Goal: Contribute content: Contribute content

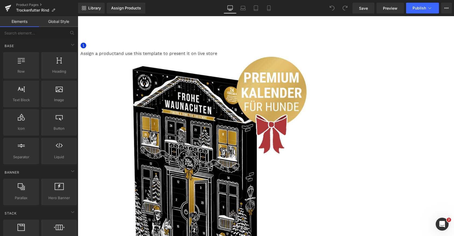
click at [78, 16] on icon at bounding box center [78, 16] width 0 height 0
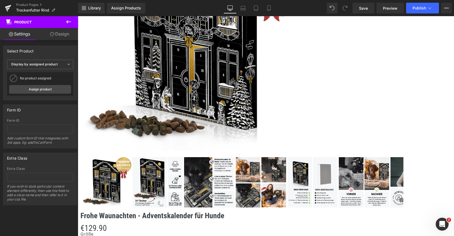
scroll to position [143, 0]
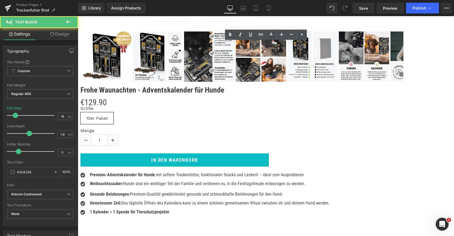
scroll to position [223, 0]
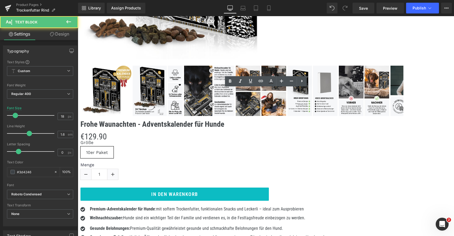
drag, startPoint x: 228, startPoint y: 109, endPoint x: 167, endPoint y: 105, distance: 61.2
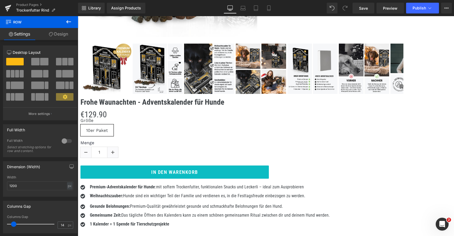
scroll to position [244, 0]
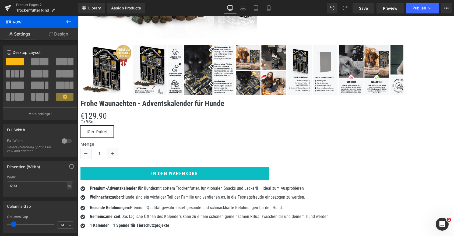
click at [78, 16] on icon at bounding box center [78, 16] width 0 height 0
click at [78, 16] on link at bounding box center [78, 16] width 0 height 0
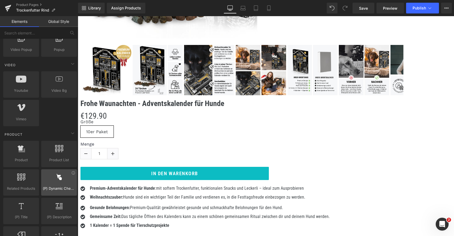
scroll to position [358, 0]
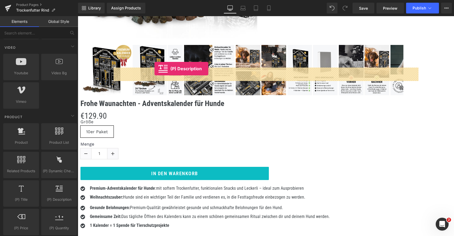
drag, startPoint x: 131, startPoint y: 211, endPoint x: 154, endPoint y: 69, distance: 144.6
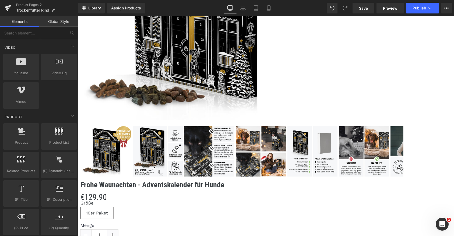
scroll to position [139, 0]
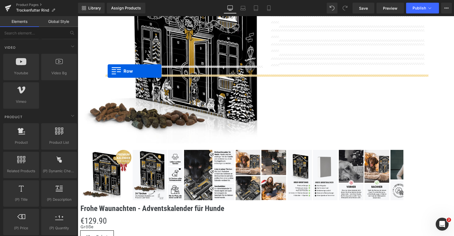
drag, startPoint x: 107, startPoint y: 82, endPoint x: 108, endPoint y: 71, distance: 11.0
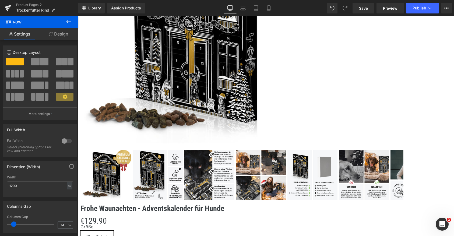
click at [67, 22] on icon at bounding box center [68, 21] width 5 height 3
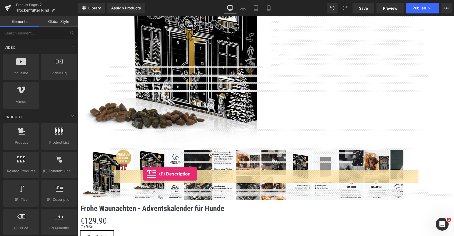
drag, startPoint x: 133, startPoint y: 211, endPoint x: 142, endPoint y: 173, distance: 39.2
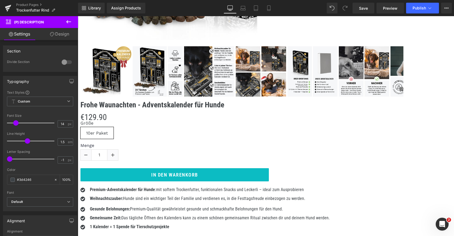
scroll to position [244, 0]
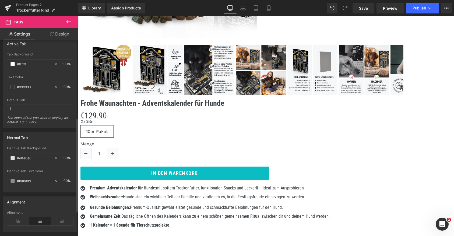
scroll to position [214, 0]
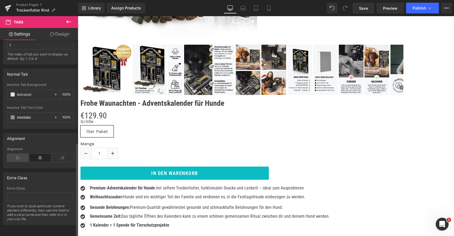
click at [18, 154] on icon at bounding box center [18, 158] width 22 height 8
click at [36, 155] on icon at bounding box center [40, 158] width 22 height 8
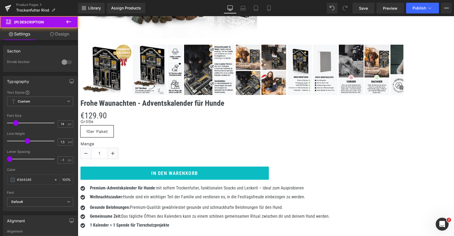
click at [78, 16] on icon at bounding box center [78, 16] width 0 height 0
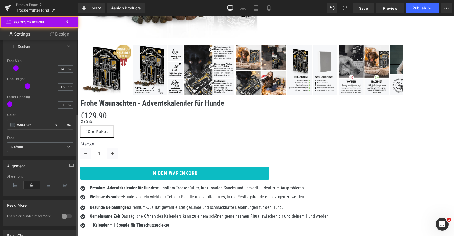
scroll to position [117, 0]
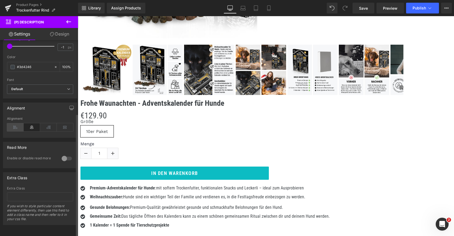
click at [17, 123] on icon at bounding box center [15, 127] width 17 height 8
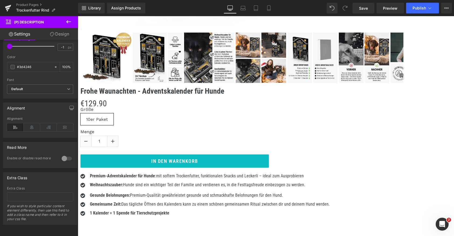
scroll to position [236, 0]
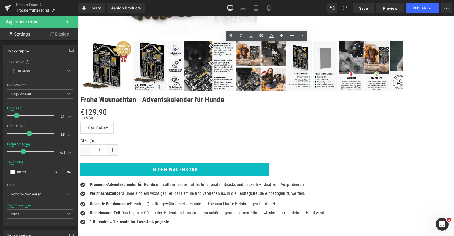
scroll to position [250, 0]
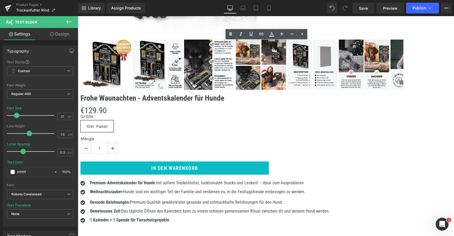
click at [78, 16] on span at bounding box center [78, 16] width 0 height 0
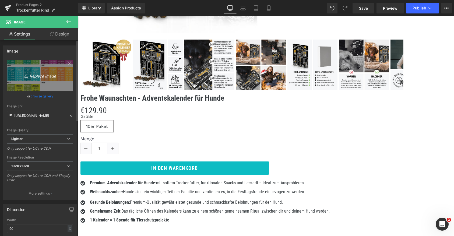
click at [32, 74] on icon "Replace Image" at bounding box center [40, 75] width 43 height 7
type input "C:\fakepath\Rind Fütterungsempfehlung-02.png"
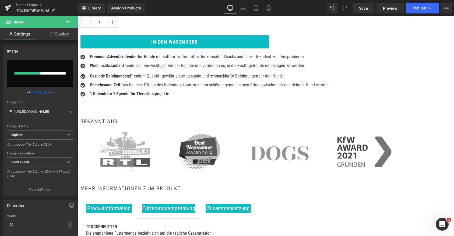
scroll to position [365, 0]
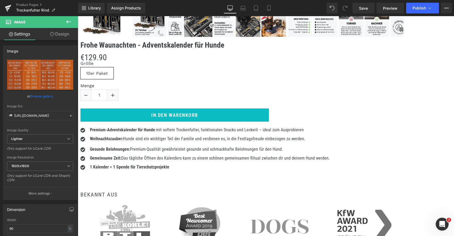
type input "[URL][DOMAIN_NAME]"
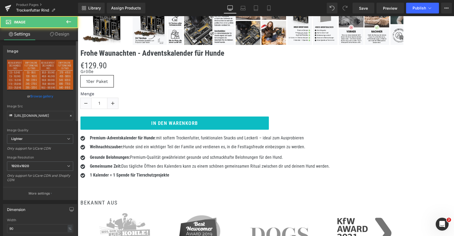
scroll to position [38, 0]
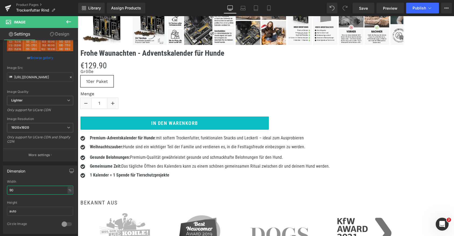
drag, startPoint x: 15, startPoint y: 188, endPoint x: 0, endPoint y: 188, distance: 14.8
click at [0, 188] on html "Row You are previewing how the will restyle your page. You can not edit Element…" at bounding box center [227, 118] width 454 height 236
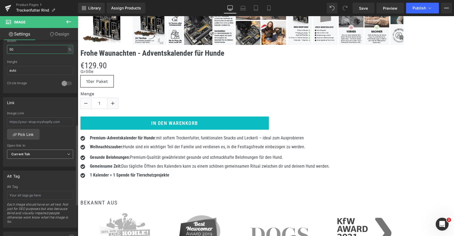
scroll to position [258, 0]
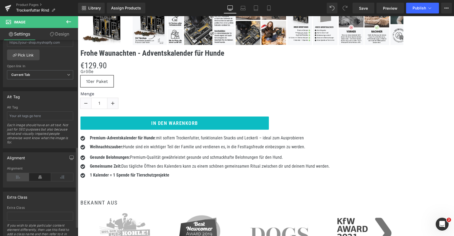
type input "50"
click at [20, 174] on icon at bounding box center [18, 177] width 22 height 8
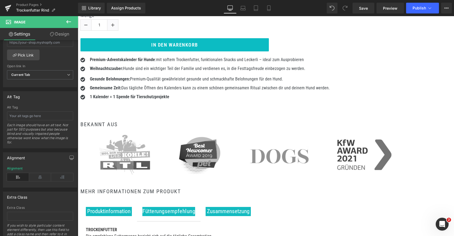
scroll to position [381, 0]
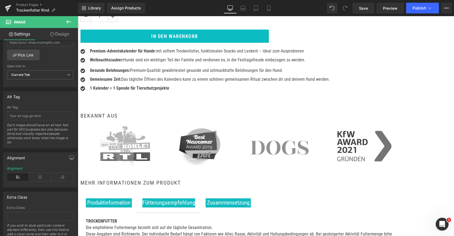
click at [78, 16] on link at bounding box center [78, 16] width 0 height 0
click at [78, 16] on icon at bounding box center [78, 16] width 0 height 0
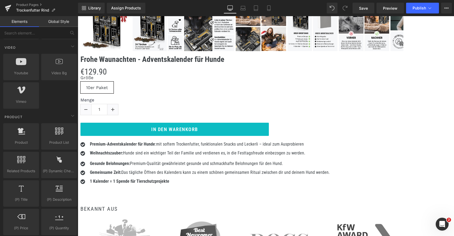
scroll to position [152, 0]
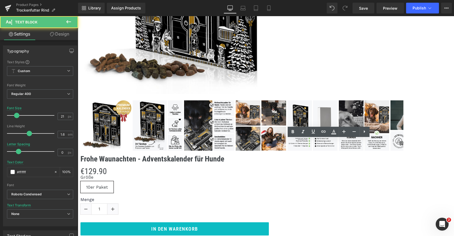
scroll to position [263, 0]
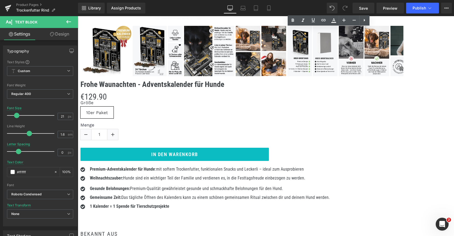
click p
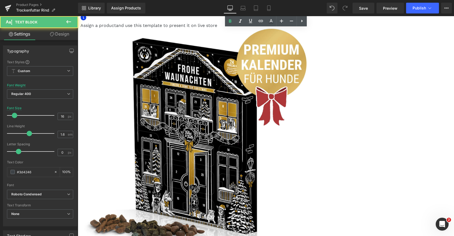
scroll to position [0, 0]
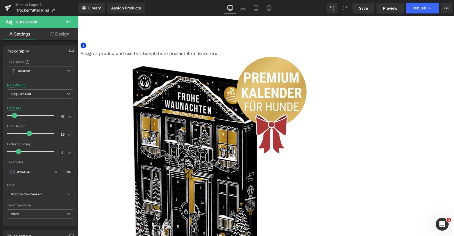
drag, startPoint x: 68, startPoint y: 183, endPoint x: 38, endPoint y: 207, distance: 38.8
click div "BEKANNT AUS Heading Image Image MEHR INFORMATIONEN ZUM PRODUKT Heading Produkti…"
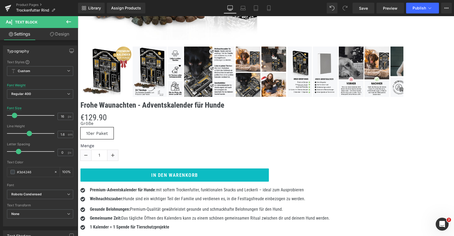
scroll to position [231, 0]
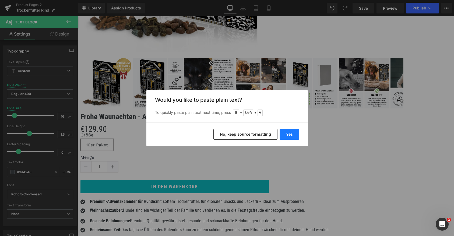
drag, startPoint x: 286, startPoint y: 134, endPoint x: 199, endPoint y: 172, distance: 94.7
click at [286, 134] on button "Yes" at bounding box center [289, 134] width 20 height 11
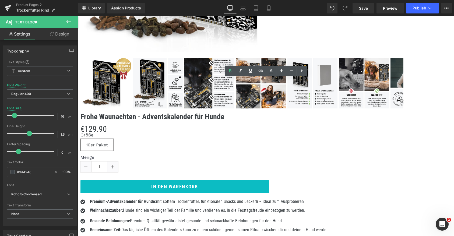
click b "Rind (70%, davon Rind (frisch, 60%), Rind (getrocknet, 10%)), Süßkartoffel (get…"
drag, startPoint x: 36, startPoint y: 78, endPoint x: 73, endPoint y: 89, distance: 39.1
click p "Rind (70%, davon Rind (frisch, 60%), Rind (getrocknet, 10%)), Süßkartoffel (get…"
click at [229, 72] on icon at bounding box center [230, 71] width 6 height 6
click b "Protein (28%), Fettgehalt (15%), Feuchte (18%), Rohfaser (3,0%), Rohasche (6,1%)"
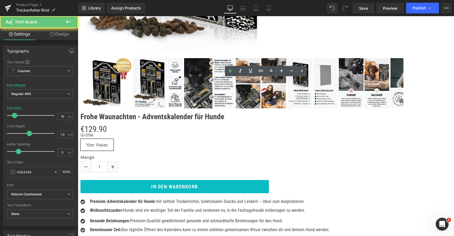
click b "Protein (28%), Fettgehalt (15%), Feuchte (18%), Rohfaser (3,0%), Rohasche (6,1%)"
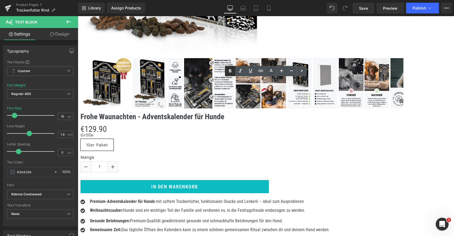
click at [230, 68] on icon at bounding box center [230, 71] width 6 height 6
click p
click strong "Vitamin A 12 000 IE Vitamin D3 1 200 IE, [MEDICAL_DATA] 70 mg Zink (als Zinkoxi…"
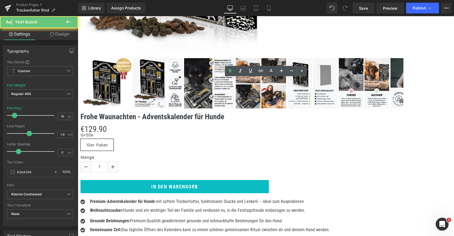
click strong "Vitamin A 12 000 IE Vitamin D3 1 200 IE, [MEDICAL_DATA] 70 mg Zink (als Zinkoxi…"
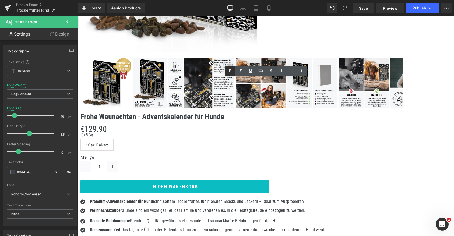
click at [230, 69] on icon at bounding box center [230, 70] width 2 height 3
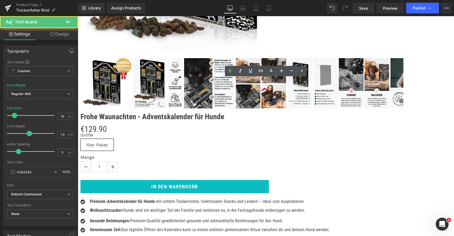
click strong "Jod (als Kalziumjodat, wasserfrei) 2 mg, Selen (als Natriumselenit) 0,2 mg, Kup…"
click p
drag, startPoint x: 253, startPoint y: 127, endPoint x: 29, endPoint y: 126, distance: 224.5
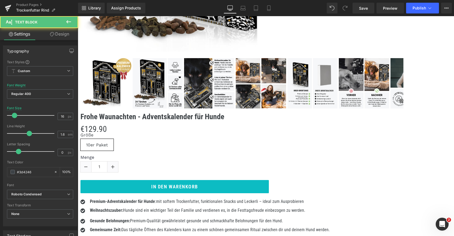
click div "BEKANNT AUS Heading Image Image MEHR INFORMATIONEN ZUM PRODUKT Heading Produkti…"
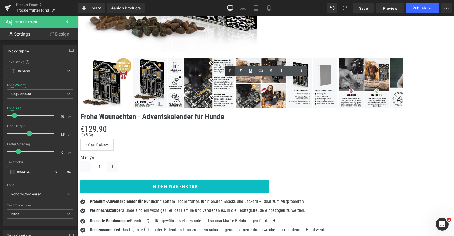
click at [231, 69] on icon at bounding box center [230, 71] width 6 height 6
click p
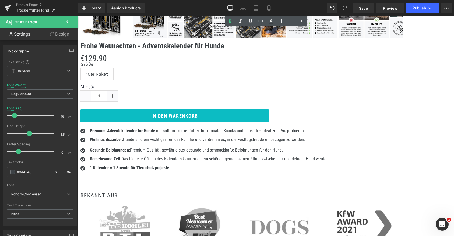
scroll to position [387, 0]
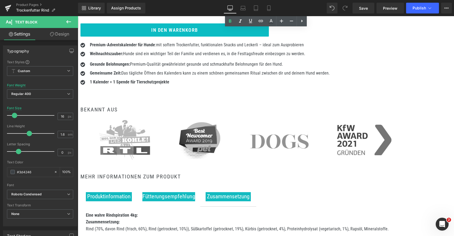
click img
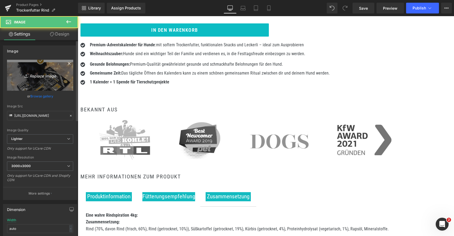
click at [24, 77] on icon at bounding box center [26, 75] width 5 height 5
type input "C:\fakepath\2 - 2025-09-03T130214.327.jpg"
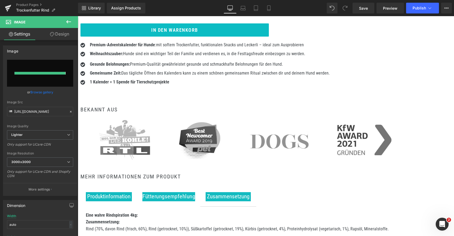
type input "[URL][DOMAIN_NAME]"
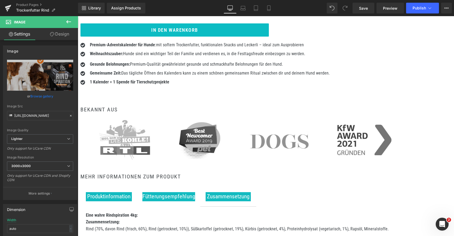
click img
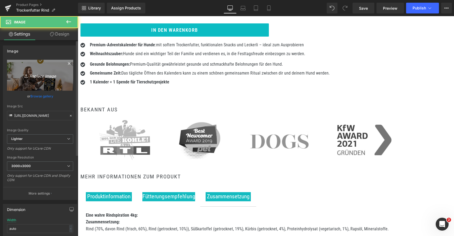
click at [37, 77] on icon "Replace Image" at bounding box center [40, 75] width 43 height 7
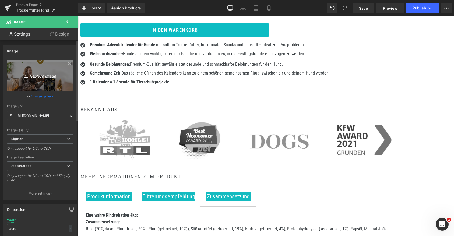
type input "C:\fakepath\Kauartikel.jpg"
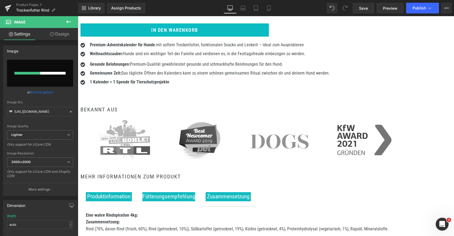
scroll to position [489, 0]
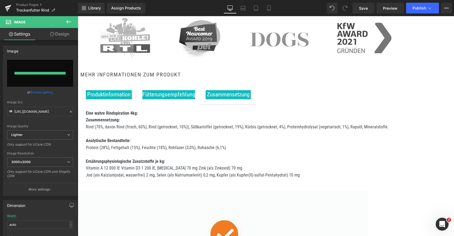
type input "[URL][DOMAIN_NAME]"
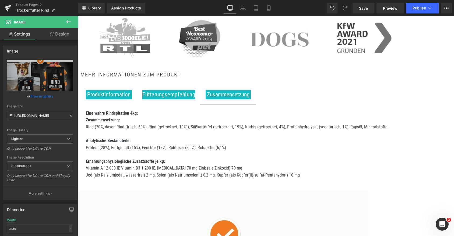
click img
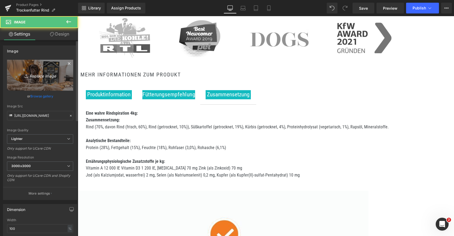
click at [41, 75] on icon "Replace Image" at bounding box center [40, 75] width 43 height 7
type input "C:\fakepath\4.jpg"
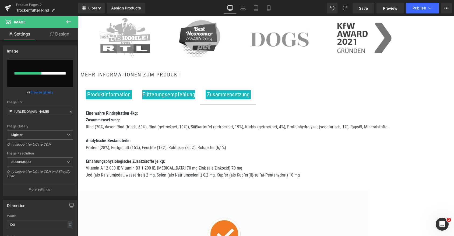
scroll to position [403, 0]
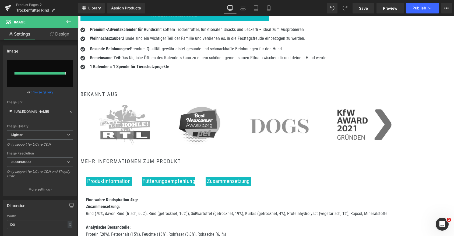
type input "[URL][DOMAIN_NAME]"
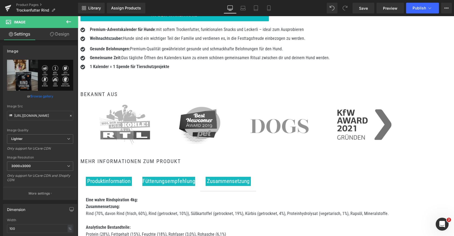
click b "Weihnachtszauber"
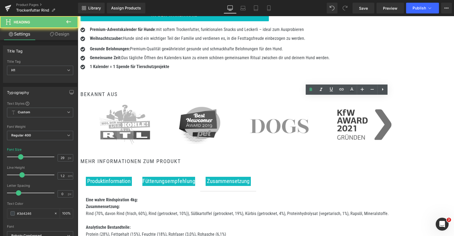
click b "Weihnachtszauber"
paste div
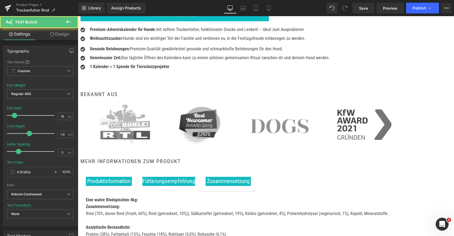
click p "Der Premium-Adventskalender ist nicht nur ein Hingucker, sondern auch ein echte…"
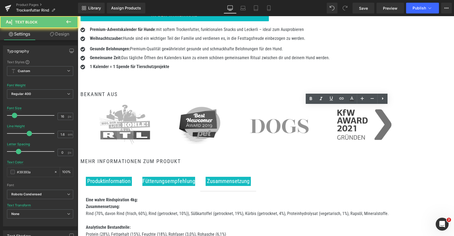
click p "Der Premium-Adventskalender ist nicht nur ein Hingucker, sondern auch ein echte…"
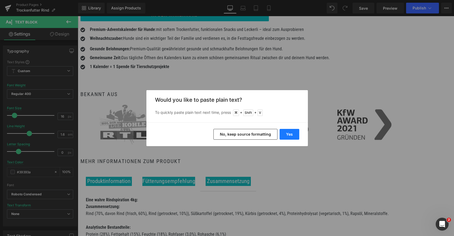
click at [289, 135] on button "Yes" at bounding box center [289, 134] width 20 height 11
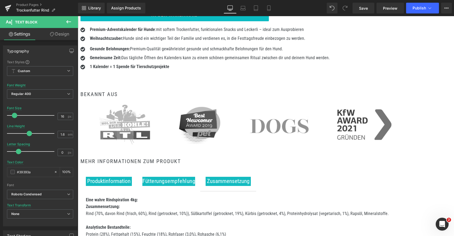
click b "Premium Adventskalender"
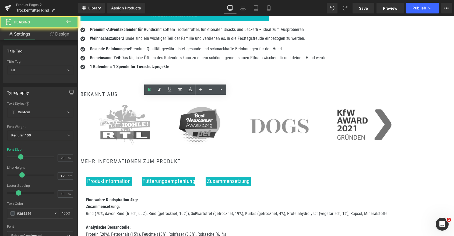
click b "Premium Adventskalender"
paste div
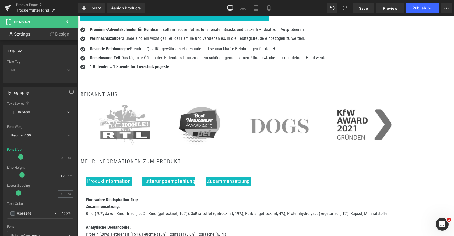
click p "Warum dieser Kalender so toll ist? Stell dir ein großes, festlich gestaltetens …"
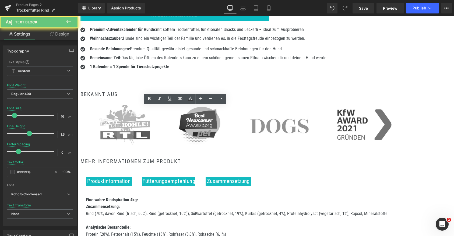
click p "Warum dieser Kalender so toll ist? Stell dir ein großes, festlich gestaltetens …"
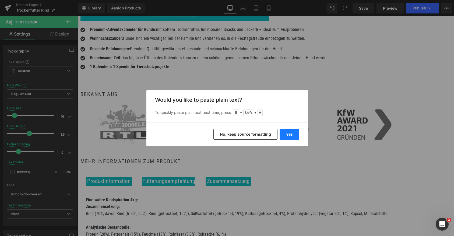
click at [286, 131] on button "Yes" at bounding box center [289, 134] width 20 height 11
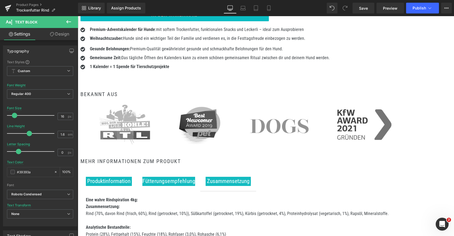
click div "KURZE ZUTATENLISTE Heading Weniger ist manchmal mehr – und das zeigt sich bei "…"
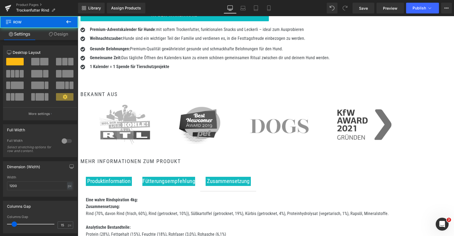
click p
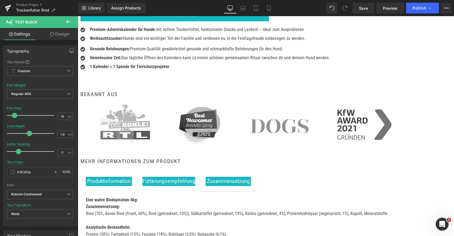
click p "Rindfleisch ist für Hunde so etwas wie ein saftiges Steak für uns – kräftig, le…"
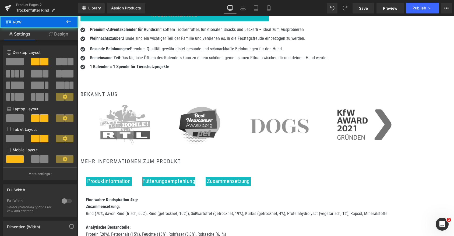
click div "Image KURZE ZUTATENLISTE Heading Weniger ist manchmal mehr – und das zeigt sich…"
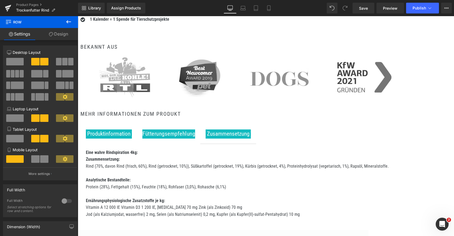
scroll to position [440, 0]
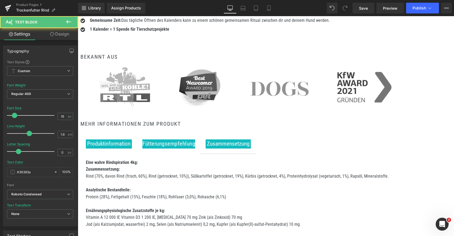
click div "Weniger ist manchmal mehr – und das zeigt sich bei "Eine wahre Rindspiration" g…"
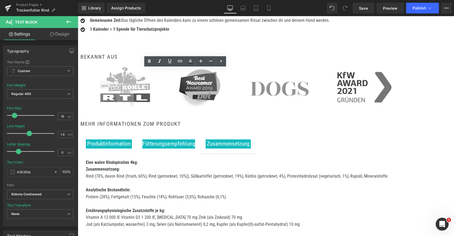
drag, startPoint x: 91, startPoint y: 69, endPoint x: 126, endPoint y: 76, distance: 35.4
click p "Weniger ist manchmal mehr – und das zeigt sich bei "Eine wahre Rindspiration" g…"
drag, startPoint x: 44, startPoint y: 70, endPoint x: 124, endPoint y: 76, distance: 80.1
click p "Weniger ist manchmal mehr – und das zeigt sich bei "Eine wahre Rindspiration" g…"
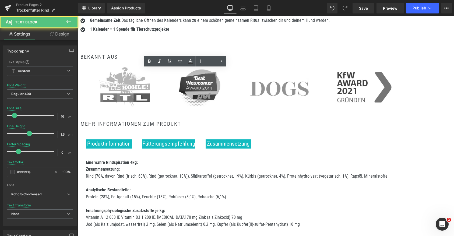
drag, startPoint x: 134, startPoint y: 61, endPoint x: 125, endPoint y: 76, distance: 17.6
click p "Weniger ist manchmal mehr – und das zeigt sich bei "Eine wahre Rindspiration" g…"
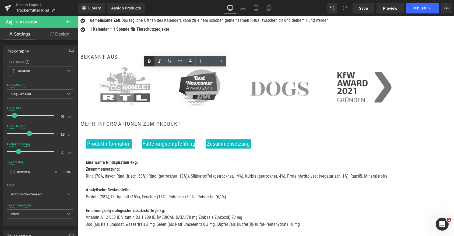
click at [146, 62] on icon at bounding box center [149, 61] width 6 height 6
click p "Weniger ist manchmal mehr – und das zeigt sich bei "Eine wahre Rindspiration" g…"
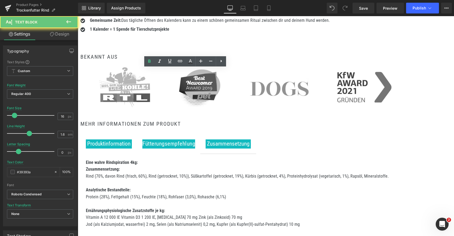
click p "Rindfleisch ist für Hunde so etwas wie ein saftiges Steak für uns – kräftig, le…"
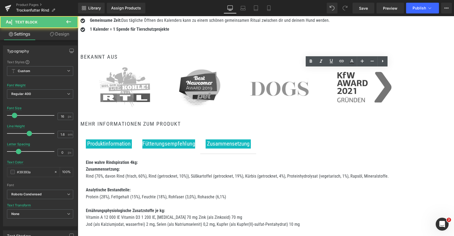
drag, startPoint x: 245, startPoint y: 69, endPoint x: 312, endPoint y: 76, distance: 66.8
click p "Rindfleisch ist für Hunde so etwas wie ein saftiges Steak für uns – kräftig, le…"
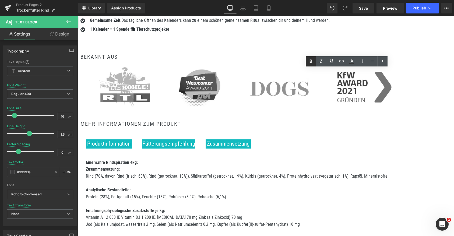
click at [308, 61] on icon at bounding box center [310, 61] width 6 height 6
click p "Rindfleisch ist für Hunde so etwas wie ein saftiges Steak für uns – kräftig, le…"
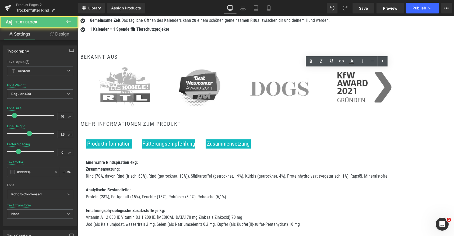
drag, startPoint x: 313, startPoint y: 55, endPoint x: 207, endPoint y: 54, distance: 106.0
click p "Rindfleisch ist für Hunde so etwas wie ein saftiges Steak für uns – kräftig, le…"
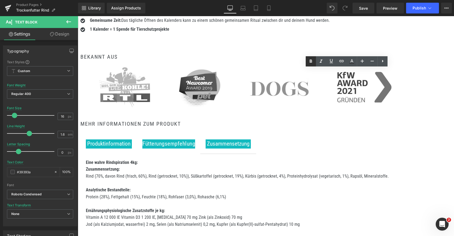
click at [312, 61] on icon at bounding box center [310, 61] width 6 height 6
click p "Rindfleisch ist für Hunde so etwas wie ein saftiges Steak für un s – kräftig, l…"
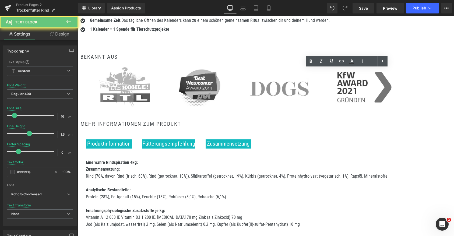
click p "Weniger ist manchmal mehr – und das zeigt sich bei "Eine wahre Rindspiration" g…"
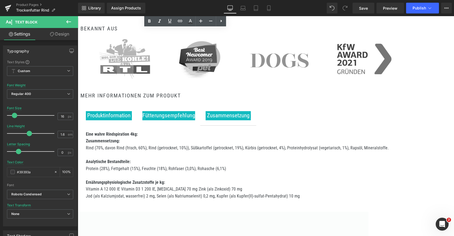
scroll to position [497, 0]
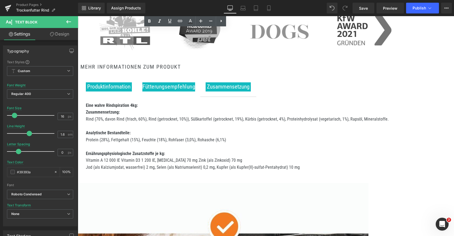
click b "WARUM DEN ADVENTSKALENDER VON TALES&TAILS"
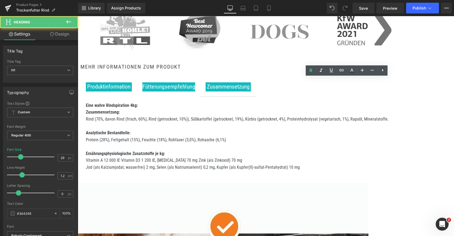
click b "WARUM DEN ADVENTSKALENDER VON TALES&TAILS"
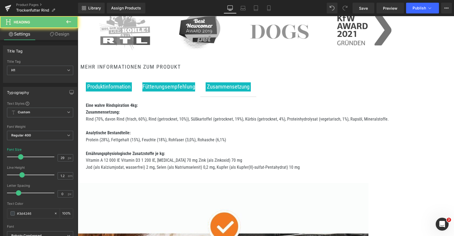
paste div
click li "Vielseitige Überraschungen: Enthält Trockenfutter, Leckerli und funktionale Sna…"
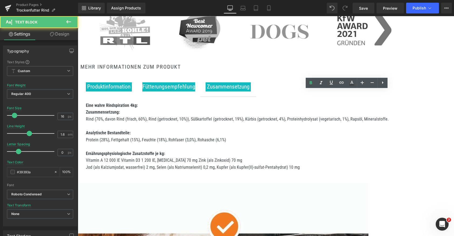
click li "Vielseitige Überraschungen: Enthält Trockenfutter, Leckerli und funktionale Sna…"
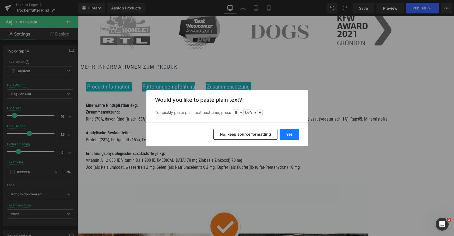
click at [286, 133] on button "Yes" at bounding box center [289, 134] width 20 height 11
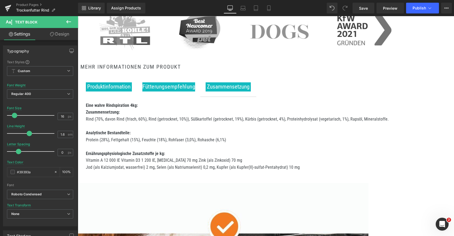
click b "Für jeden Hund geeignet: Ob groß oder klein, jung oder alt – die Rezeptur ist o…"
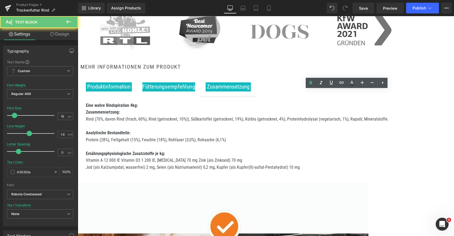
click div "Vorteile auf einen Blick"
click div "✅ Nachhaltig produziert nach Tales&Tails Philosophie"
drag, startPoint x: 233, startPoint y: 120, endPoint x: 188, endPoint y: 106, distance: 47.6
click div "Warum Trockenfutter mit Rind von Tales&Tails? Heading Hochwertiges Rindfleisch:…"
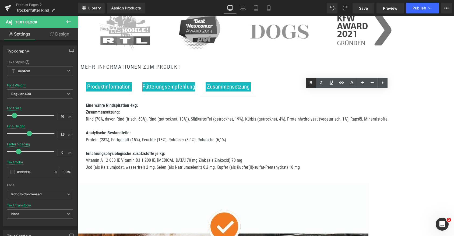
click at [310, 82] on icon at bounding box center [310, 82] width 2 height 3
drag, startPoint x: 230, startPoint y: 99, endPoint x: 193, endPoint y: 76, distance: 43.3
click div "Hochwertiges Rindfleisch: Proteinreich, leicht verdaulich und ideal für aktive …"
click at [383, 81] on icon at bounding box center [382, 82] width 6 height 6
click at [383, 82] on icon at bounding box center [382, 82] width 6 height 6
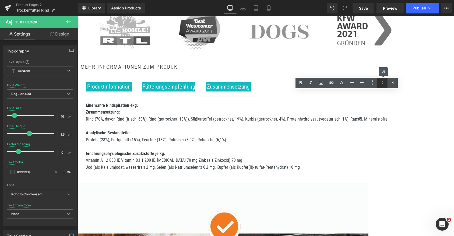
click at [383, 82] on icon at bounding box center [382, 82] width 6 height 6
click div "Hochwertiges Rindfleisch: Proteinreich, leicht verdaulich und ideal für aktive …"
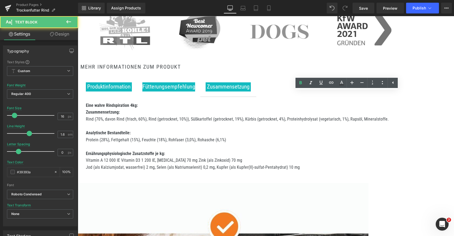
click strong "Hochwertiges Rindfleisch: Proteinreich, leicht verdaulich und ideal für aktive …"
click div "- Hochwertiges Rindfleisch: Proteinreich, leicht verdaulich und ideal für aktiv…"
click strong "Natürliche Zutaten: Ohne künstliche Zusätze, Farb- oder Aromastoffe."
click strong "Ausgewogene Rezeptur: Mit Vitaminen, Mineralstoffen und Ballaststoffen für eine…"
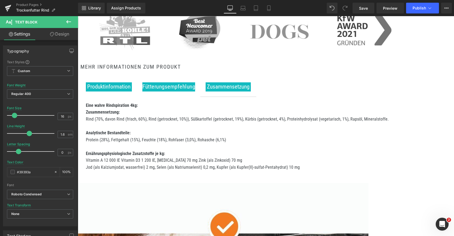
click div "- Hochwertiges Rindfleisch: Proteinreich, leicht verdaulich und ideal für aktiv…"
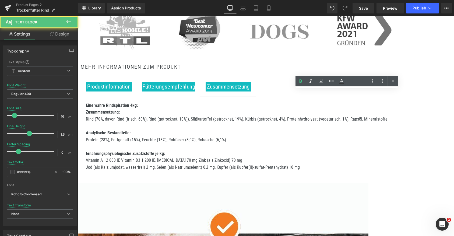
drag, startPoint x: 237, startPoint y: 90, endPoint x: 242, endPoint y: 97, distance: 8.1
click div "- Hochwertiges Rindfleisch: Proteinreich, leicht verdaulich und ideal für aktiv…"
click at [298, 79] on icon at bounding box center [300, 81] width 6 height 6
drag, startPoint x: 229, startPoint y: 83, endPoint x: 321, endPoint y: 84, distance: 92.8
click div "- Hochwertiges Rindfleisch: Proteinreich, leicht verdaulich und ideal für aktiv…"
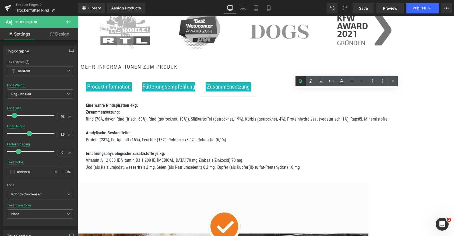
click at [301, 81] on icon at bounding box center [300, 81] width 6 height 6
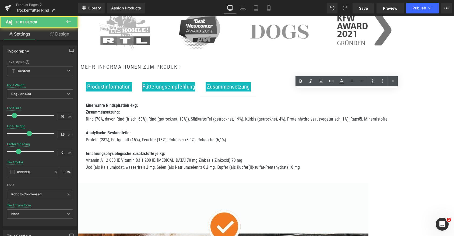
drag, startPoint x: 240, startPoint y: 77, endPoint x: 342, endPoint y: 76, distance: 101.6
click div "- Hochwertiges Rindfleisch: Proteinreich, leicht verdaulich und ideal für aktiv…"
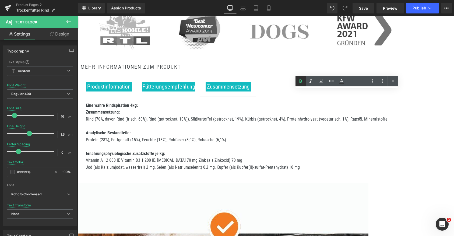
click at [299, 79] on icon at bounding box center [300, 81] width 6 height 6
click div "- Hochwertiges Rindfleisch: Proteinreich, leicht verdaulich und ideal für aktiv…"
drag, startPoint x: 235, startPoint y: 105, endPoint x: 183, endPoint y: 105, distance: 51.4
click div "Image Warum Trockenfutter mit Rind von Tales&Tails? Heading - Hochwertiges Rind…"
click at [299, 81] on icon at bounding box center [300, 81] width 2 height 3
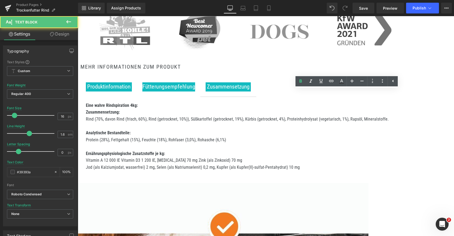
click strong "Für jeden Hund geeignet:"
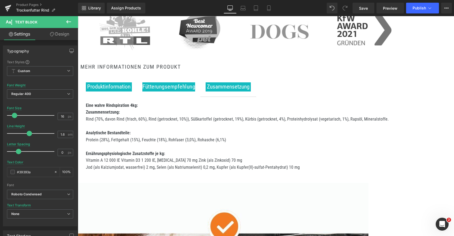
click div "- Hochwertiges Rindfleisch: Proteinreich, leicht verdaulich und ideal für aktiv…"
drag, startPoint x: 235, startPoint y: 118, endPoint x: 191, endPoint y: 118, distance: 43.6
click div "- Hochwertiges Rindfleisch: Proteinreich, leicht verdaulich und ideal für aktiv…"
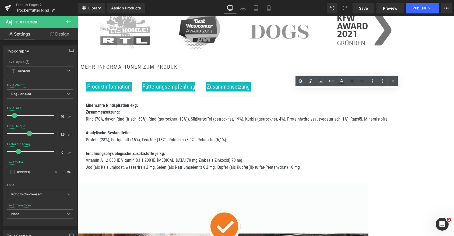
click span "Vorteile auf einen Blick:"
click at [300, 77] on link at bounding box center [300, 81] width 10 height 10
click span "- Für jeden Hund geeignet: Ob groß oder klein, jung oder alt – die Rezeptur ist…"
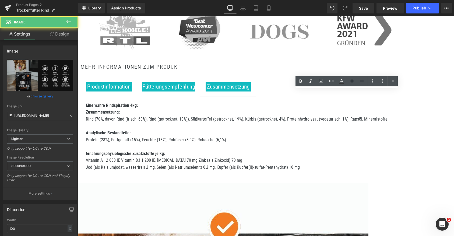
click img
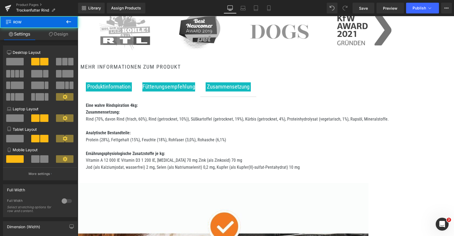
click div "52px"
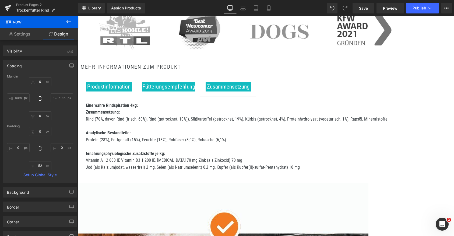
click icon
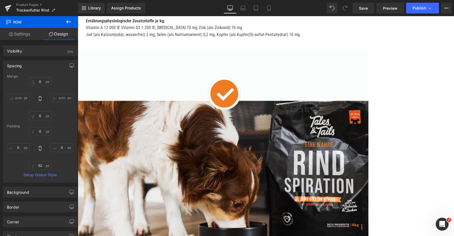
click img
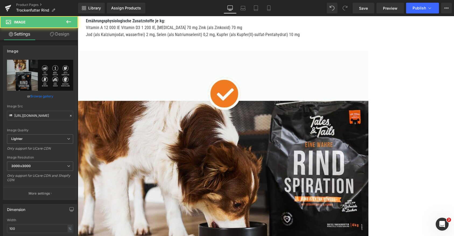
scroll to position [639, 0]
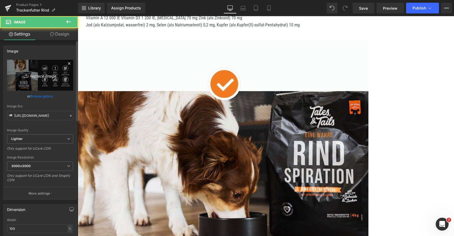
click at [38, 84] on link "Replace Image" at bounding box center [40, 75] width 66 height 31
type input "C:\fakepath\7.jpg"
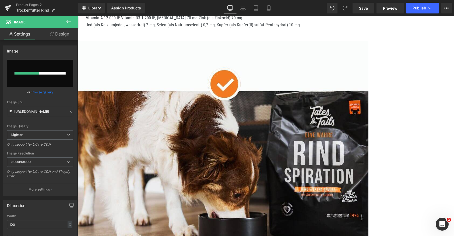
type input "[URL][DOMAIN_NAME]"
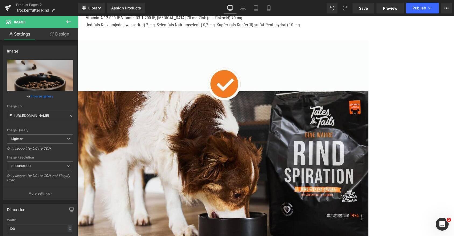
click b "Warum Trockenfutter mit Rind von Tales&Tails?"
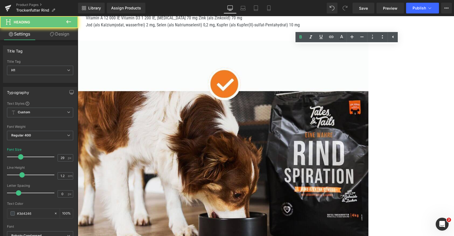
click b "Warum Trockenfutter mit Rind von Tales&Tails?"
paste div
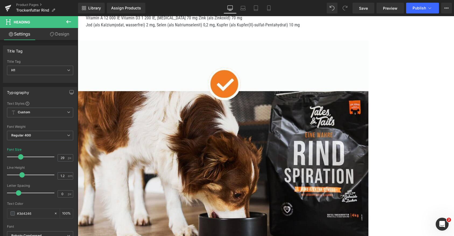
click div "- Hochwertiges Rindfleisch: Proteinreich, leicht verdaulich und ideal für aktiv…"
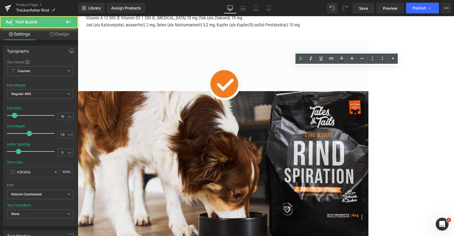
click div "- Hochwertiges Rindfleisch: Proteinreich, leicht verdaulich und ideal für aktiv…"
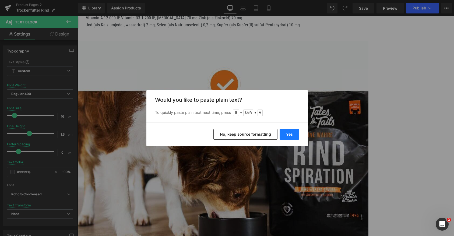
click at [291, 133] on button "Yes" at bounding box center [289, 134] width 20 height 11
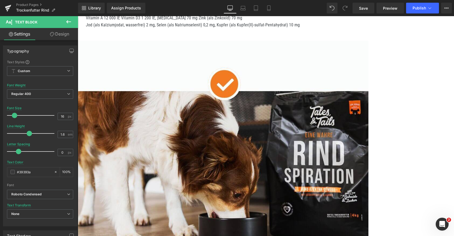
click b "Mit dem Tales&Tails Trockenfutter mit Rind entscheidest du dich für Premiumqual…"
click div "Suchst du nach einem hochwertigen Trockenfutter für Hunde mit Rind, das nicht n…"
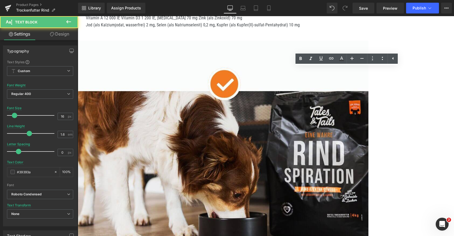
click b "Mit dem Tales&Tails Trockenfutter mit Rind entscheidest du dich für Premiumqual…"
click b "Suchst du nach einem hochwertigen Trockenfutter für Hunde mit Rind, das nicht n…"
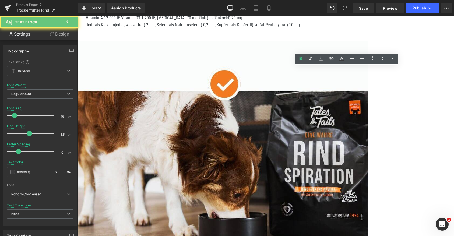
click b "Suchst du nach einem hochwertigen Trockenfutter für Hunde mit Rind, das nicht n…"
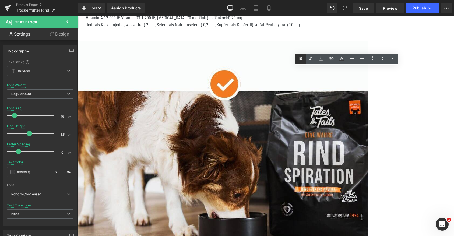
click at [301, 58] on icon at bounding box center [300, 58] width 2 height 3
click div
click div "Image Trockenfutter mit Rind – natürlich, nahrhaft & lecker Heading Suchst du n…"
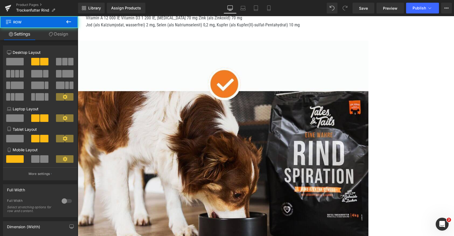
scroll to position [546, 0]
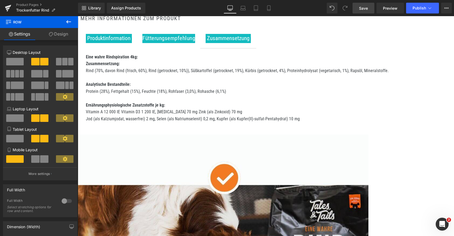
click at [364, 8] on span "Save" at bounding box center [363, 8] width 9 height 6
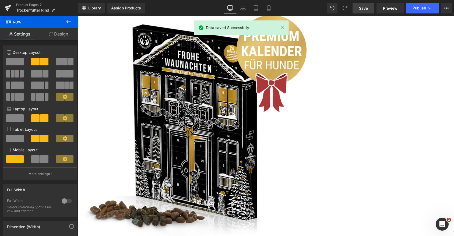
scroll to position [0, 0]
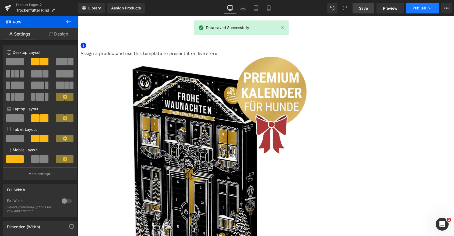
click at [430, 10] on icon at bounding box center [429, 7] width 5 height 5
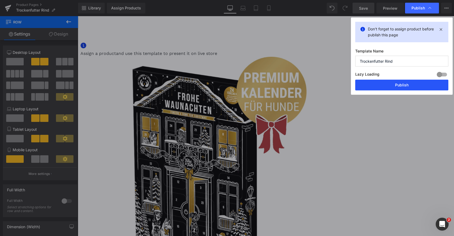
click at [394, 88] on button "Publish" at bounding box center [401, 85] width 93 height 11
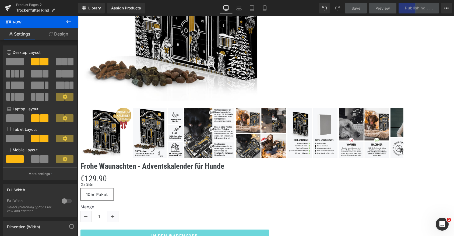
scroll to position [114, 0]
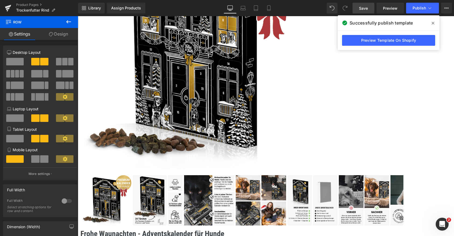
click at [432, 22] on icon at bounding box center [432, 23] width 3 height 4
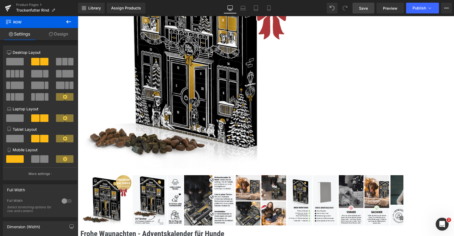
click strong "Premium-Adventskalender für Hunde"
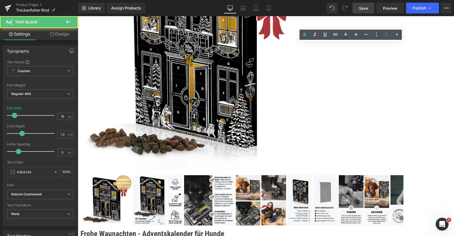
click strong "Premium-Adventskalender für Hunde"
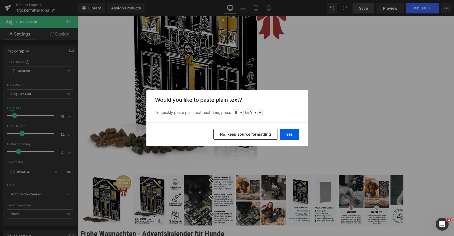
click at [258, 133] on button "No, keep source formatting" at bounding box center [245, 134] width 64 height 11
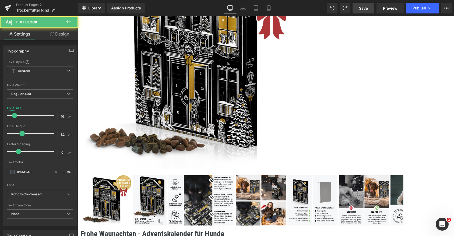
click p "Premium-Adventskalender für Hunde :mit softem Trockenfutter, funktionalen Snack…"
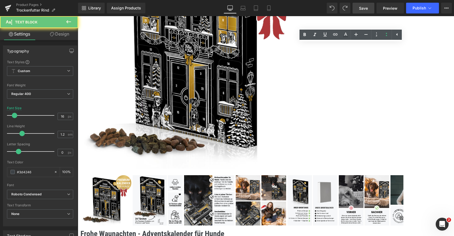
click p "Premium-Adventskalender für Hunde :mit softem Trockenfutter, funktionalen Snack…"
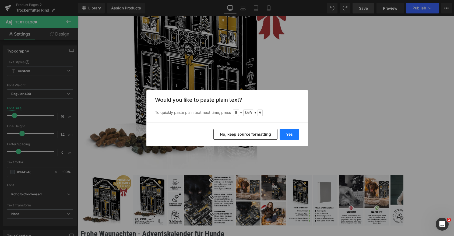
click at [290, 136] on button "Yes" at bounding box center [289, 134] width 20 height 11
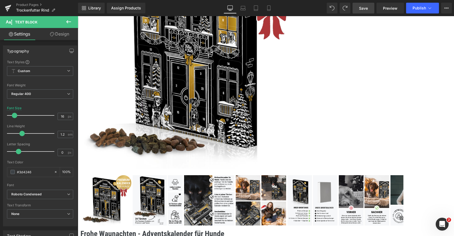
click b "Nur 6 Zutaten: Extrem kurze und transparente Zutatenliste. Du weißt genau was d…"
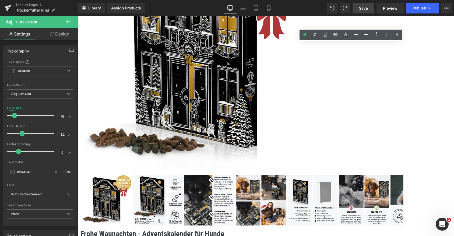
click p "Weihnachtszauber: Hunde sind ein wichtiger Teil der Familie und verdienen es, i…"
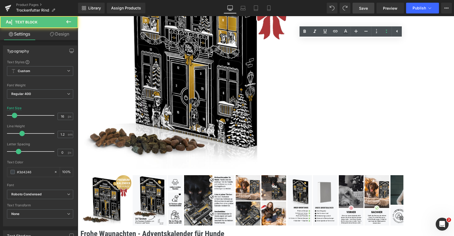
click p "Weihnachtszauber: Hunde sind ein wichtiger Teil der Familie und verdienen es, i…"
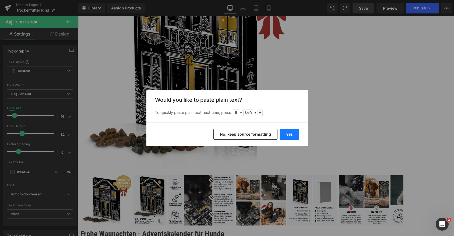
click at [287, 134] on button "Yes" at bounding box center [289, 134] width 20 height 11
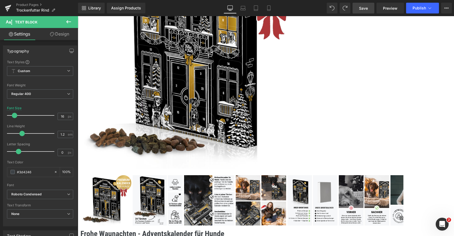
click p
click strong "Gesunde Belohnungen:"
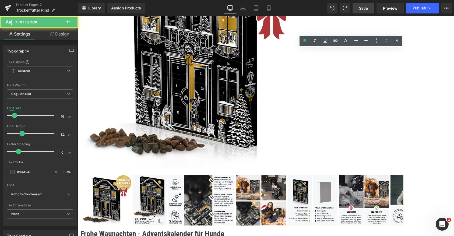
click strong "Gesunde Belohnungen:"
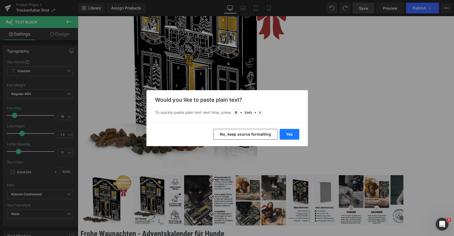
click at [284, 132] on button "Yes" at bounding box center [289, 134] width 20 height 11
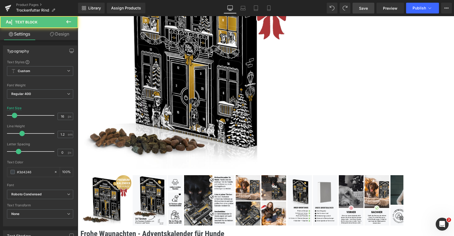
click div "Hohe Verträglichkeit: Leicht verdaulich, Kürbis unterstützt eine gesunde Verdau…"
click strong "Gemeinsame Zeit:"
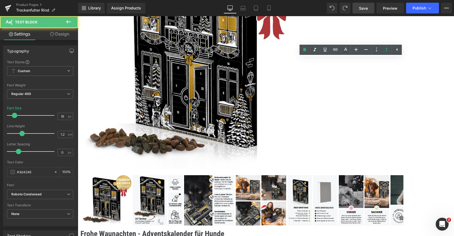
click strong "Gemeinsame Zeit:"
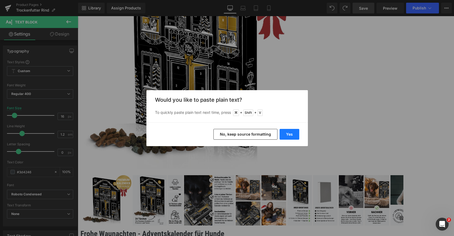
click at [290, 131] on button "Yes" at bounding box center [289, 134] width 20 height 11
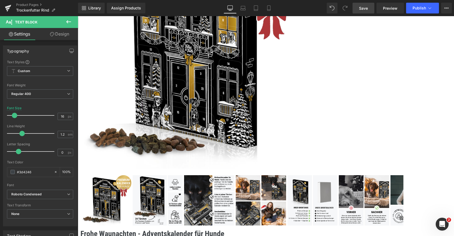
click div "Einmal probiert - immer geliebt: frisches Rindfleisch ist bei Hunden besonders …"
click div
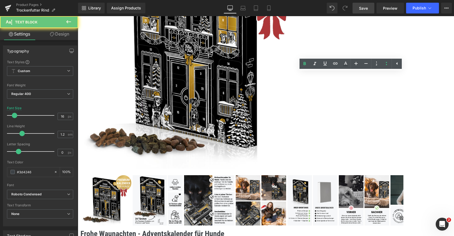
click b "1 Kalender = 1 Spende für Tierschutzprojekte"
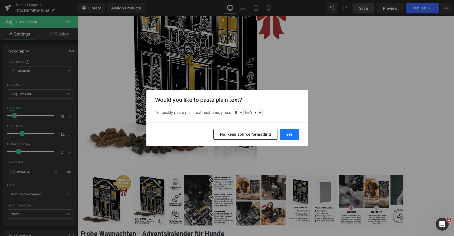
click at [290, 132] on button "Yes" at bounding box center [289, 134] width 20 height 11
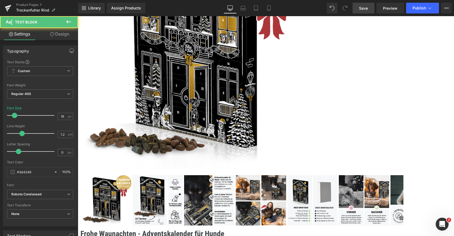
click p
click ul "Icon Nur 6 Zutaten: Extrem kurze und transparente Zutatenliste. Du weißt genau …"
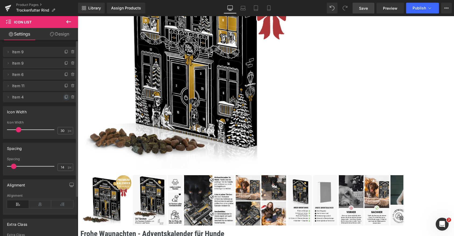
click at [63, 97] on span at bounding box center [66, 97] width 6 height 6
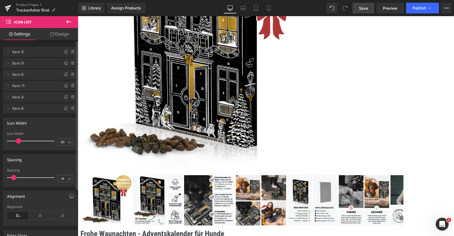
click b "Voller Energie in den Tag: Die Kombination aus Rind und Süßkartoffel liefert En…"
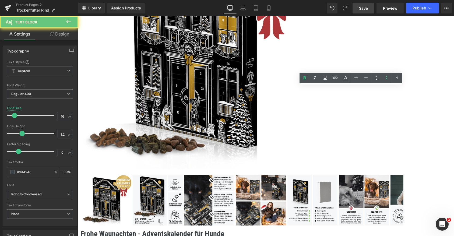
click b "Voller Energie in den Tag: Die Kombination aus Rind und Süßkartoffel liefert En…"
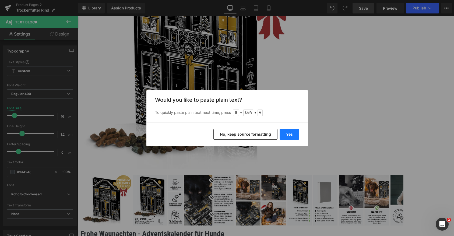
click at [287, 133] on button "Yes" at bounding box center [289, 134] width 20 height 11
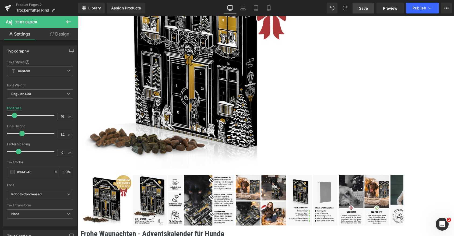
click b "Ohne Zusatz von Getreide oder Zucker: Keine unnötigen Füllstoffe, für sensible …"
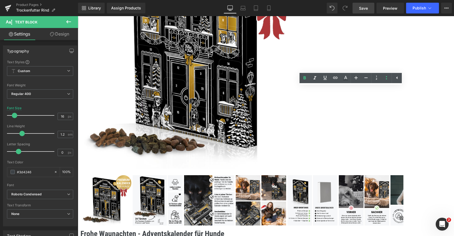
drag, startPoint x: 269, startPoint y: 72, endPoint x: 272, endPoint y: 78, distance: 7.0
click p "Ohne Zusatz von Getreide oder Zucker: Keine unnötigen Füllstoffe, für sensible …"
click at [304, 77] on icon at bounding box center [304, 78] width 6 height 6
click p
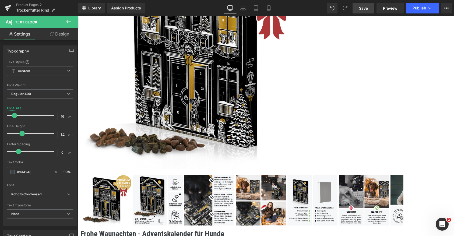
click b "Voller Energie in den Tag: Die Kombination aus Rind und Süßkartoffel liefert En…"
drag, startPoint x: 247, startPoint y: 58, endPoint x: 247, endPoint y: 65, distance: 6.5
click p "Voller Energie in den Tag: Die Kombination aus Rind und Süßkartoffel liefert En…"
click at [304, 64] on icon at bounding box center [304, 63] width 2 height 3
click ul "Icon Nur 6 Zutaten: Extrem kurze und transparente Zutatenliste. Du weißt genau …"
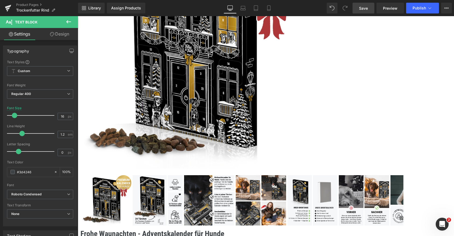
drag, startPoint x: 226, startPoint y: 27, endPoint x: 324, endPoint y: 24, distance: 97.6
click div "Monoprotein: 100% Rind als einzige tierische Proteinquelle. Text Block"
click at [305, 30] on icon at bounding box center [304, 31] width 6 height 6
click div
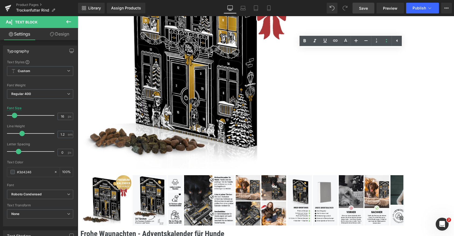
drag, startPoint x: 239, startPoint y: 35, endPoint x: 345, endPoint y: 35, distance: 105.9
click b "Hohe Verträglichkeit: Leicht verdaulich, Kürbis unterstützt eine gesunde Verdau…"
click at [306, 39] on icon at bounding box center [304, 41] width 6 height 6
click b "Einmal probiert - immer geliebt: frisches Rindfleisch ist bei Hunden besonders …"
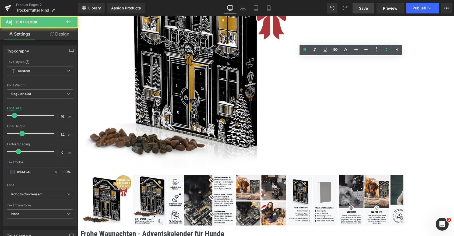
drag, startPoint x: 257, startPoint y: 44, endPoint x: 278, endPoint y: 51, distance: 22.0
click p "Einmal probiert - immer geliebt: frisches Rindfleisch ist bei Hunden besonders …"
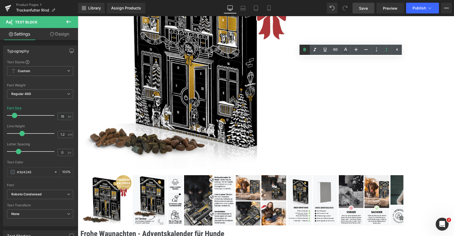
click at [304, 51] on icon at bounding box center [304, 49] width 2 height 3
click b "Nur 6 Zutaten: Extrem kurze und transparente Zutatenliste. Du weißt genau was d…"
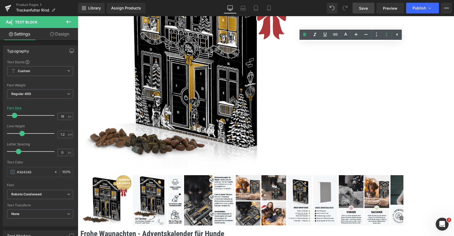
drag, startPoint x: 227, startPoint y: 11, endPoint x: 232, endPoint y: 23, distance: 12.3
click ul "Icon Nur 6 Zutaten: Extrem kurze und transparente Zutatenliste. Du weißt genau …"
click at [302, 31] on link at bounding box center [304, 35] width 10 height 10
click p "Einmal probiert - immer geliebt: frisches Rindfleisch ist bei Hunden besonders …"
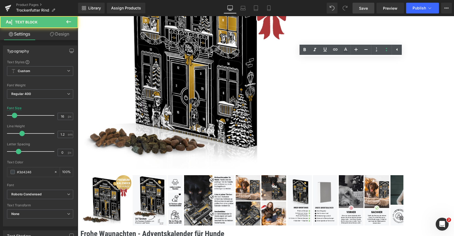
click p "Voller Energie in den Tag: Die Kombination aus Rind und Süßkartoffel liefert En…"
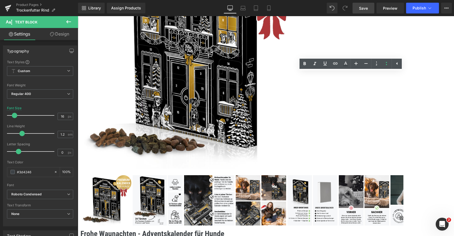
click strong "Ohne Zusatz von Getreide oder Zucker:"
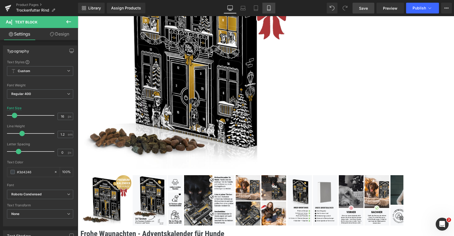
click at [269, 8] on icon at bounding box center [268, 7] width 5 height 5
type input "100"
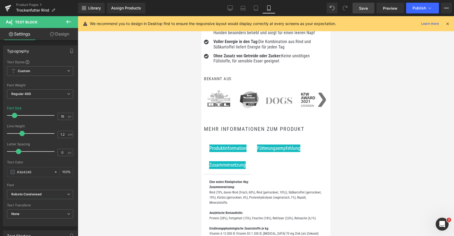
scroll to position [337, 0]
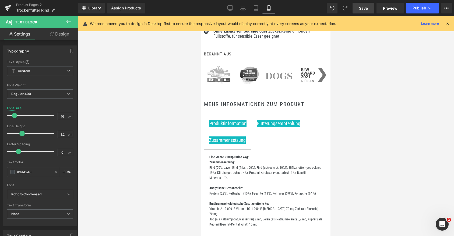
click span "Produktinformation"
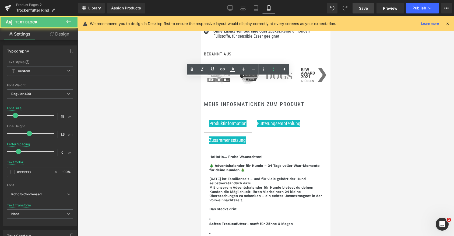
drag, startPoint x: 229, startPoint y: 82, endPoint x: 255, endPoint y: 133, distance: 56.8
click at [255, 177] on h4 "[DATE] ist Familienzeit – und für viele gehört der Hund selbstverständlich dazu…" at bounding box center [265, 190] width 113 height 26
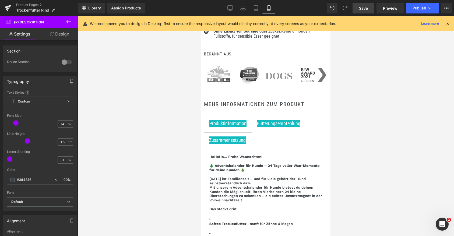
click at [286, 120] on span "Fütterungsempfehlung" at bounding box center [278, 123] width 43 height 6
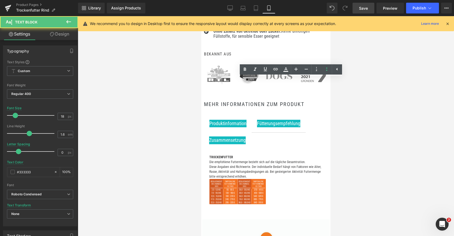
click at [252, 164] on p "Diese Angaben sind Richtwerte. Der individuelle Bedarf hängt von Faktoren wie A…" at bounding box center [265, 171] width 113 height 15
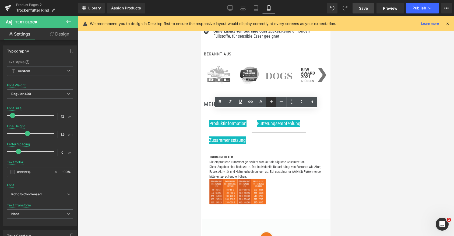
click at [270, 102] on icon at bounding box center [271, 101] width 6 height 6
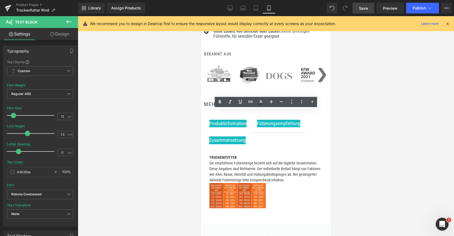
click at [251, 183] on img at bounding box center [237, 196] width 56 height 26
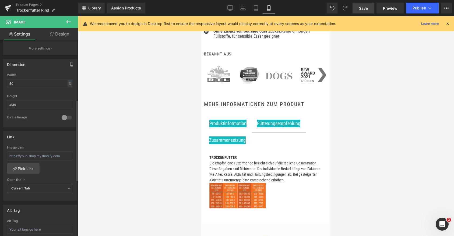
scroll to position [145, 0]
drag, startPoint x: 11, startPoint y: 84, endPoint x: 0, endPoint y: 83, distance: 10.8
click at [1, 83] on div "Dimension 50% Width 50 % % px auto Height auto 0 Circle Image" at bounding box center [40, 91] width 80 height 72
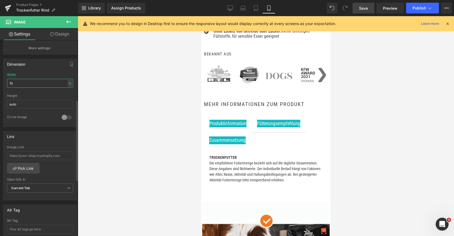
type input "100"
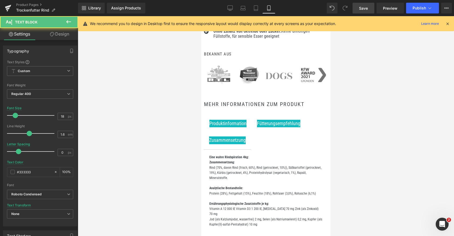
click span "Zusammensetzung"
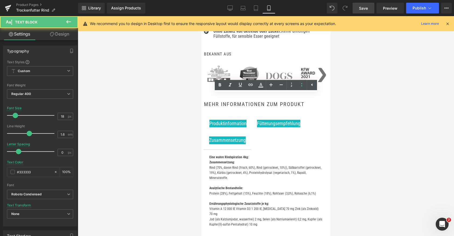
click p "Rind (70%, davon Rind (frisch, 60%), Rind (getrocknet, 10%)), Süßkartoffel (get…"
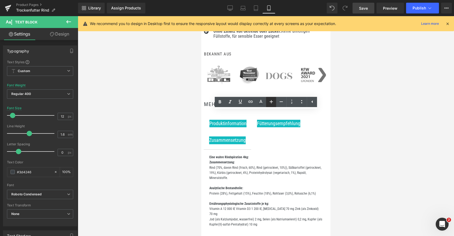
click at [273, 102] on icon at bounding box center [271, 101] width 6 height 6
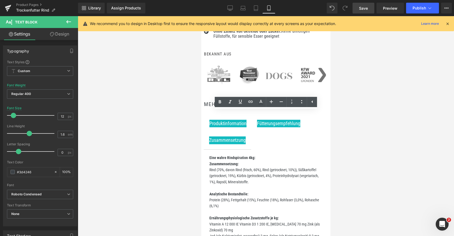
click p
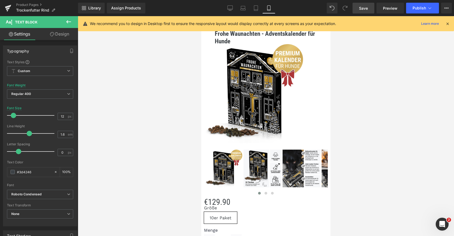
scroll to position [0, 0]
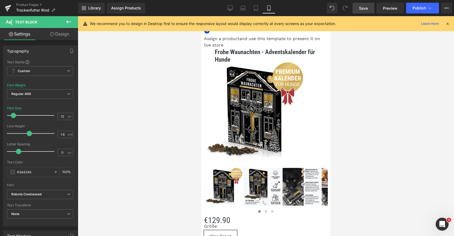
click at [447, 22] on icon at bounding box center [447, 23] width 5 height 5
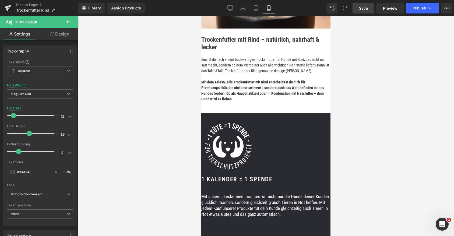
scroll to position [1145, 0]
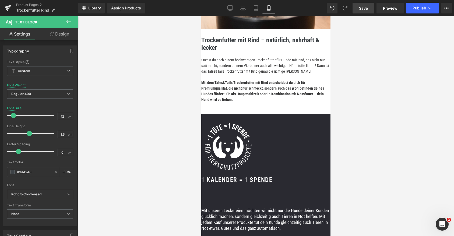
click icon
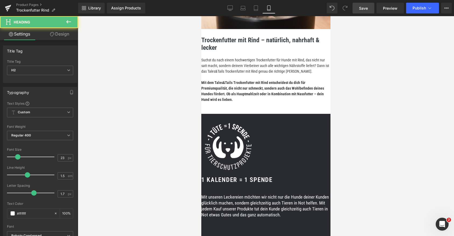
click h2 "1 Kalender = 1 SPENDE"
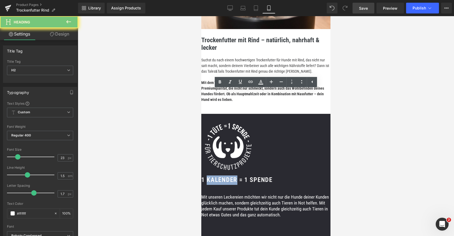
click h2 "1 Kalender = 1 SPENDE"
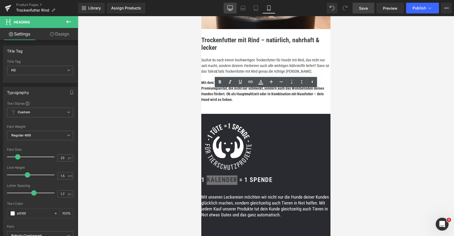
click at [227, 8] on link "Desktop" at bounding box center [229, 8] width 13 height 11
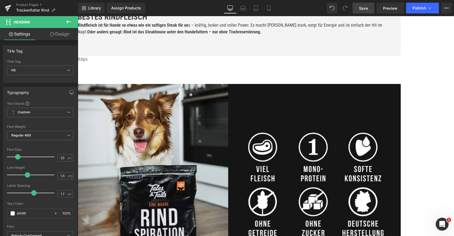
scroll to position [729, 0]
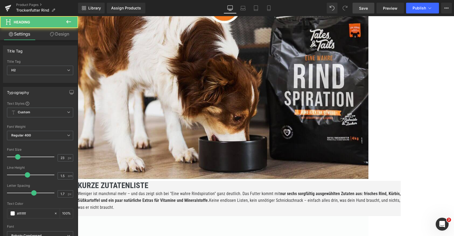
click h2 "1 Kalender = 1 SPENDE"
click h2 "1Tüte = 1 SPENDE"
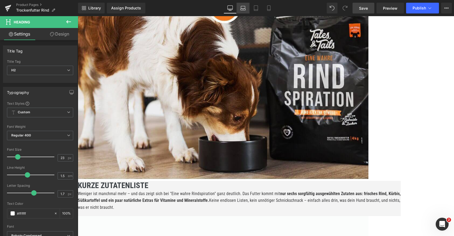
click at [243, 5] on link "Laptop" at bounding box center [242, 8] width 13 height 11
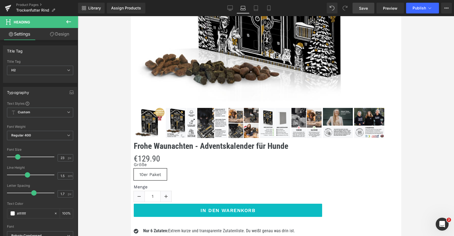
scroll to position [187, 0]
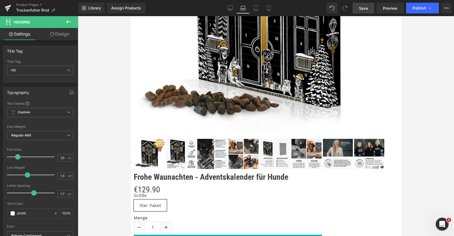
click p "Rind (70%, davon Rind (frisch, 60%), Rind (getrocknet, 10%)), Süßkartoffel (get…"
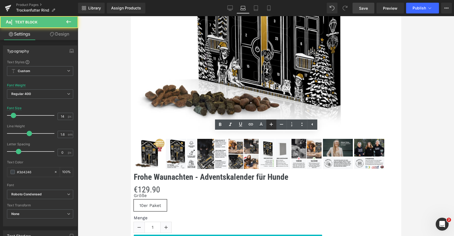
click at [268, 124] on icon at bounding box center [271, 124] width 6 height 6
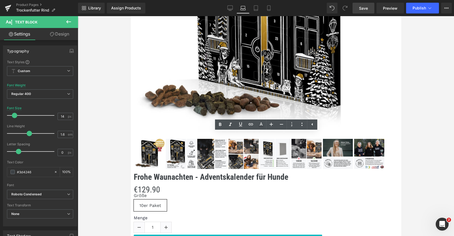
click ul "Produktinformation Text Block Fütterungsempfehlung Text Block Zusammensetzung T…"
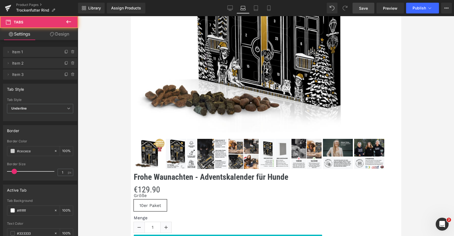
click link
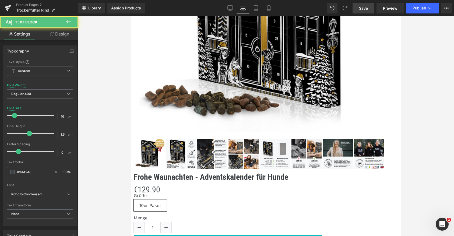
click strong "Eine wahre Rindspiration 4kg:"
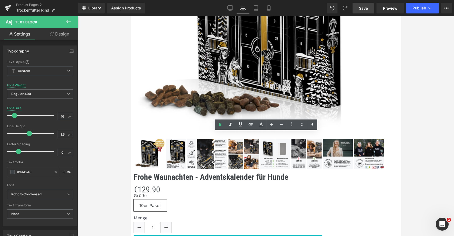
drag, startPoint x: 61, startPoint y: 120, endPoint x: 54, endPoint y: 120, distance: 7.8
click strong "Eine wahre Rindspiration 4kg:"
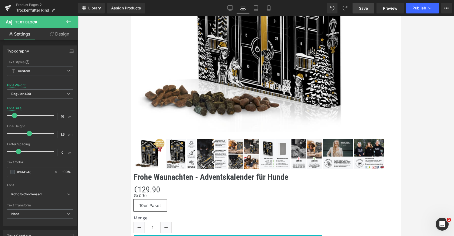
click at [229, 2] on div "Library Assign Products Product Preview No product match your search. Please tr…" at bounding box center [266, 8] width 376 height 16
click at [230, 6] on icon at bounding box center [229, 7] width 5 height 5
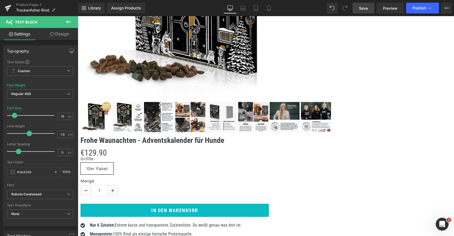
scroll to position [185, 0]
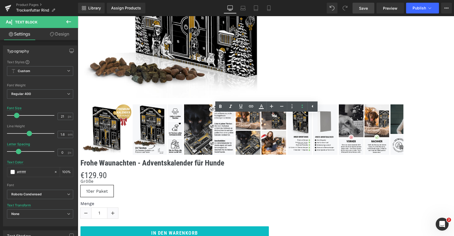
click span "Zusammensetzung"
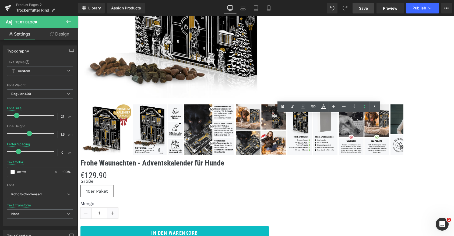
click p "Rind (70%, davon Rind (frisch, 60%), Rind (getrocknet, 10%)), Süßkartoffel (get…"
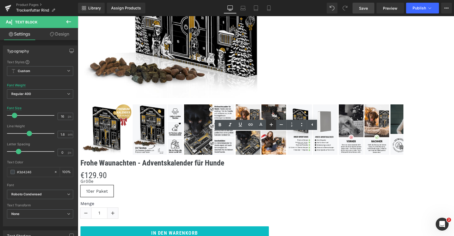
click at [268, 127] on icon at bounding box center [271, 124] width 6 height 6
click p "Rind (70%, davon Rind (frisch, 60%), Rind (getrocknet, 10%)), Süßkartoffel (get…"
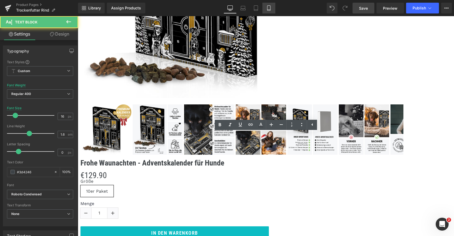
click at [265, 11] on link "Mobile" at bounding box center [268, 8] width 13 height 11
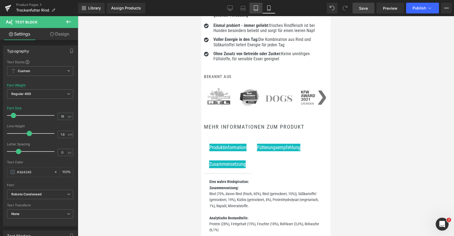
click at [256, 9] on icon at bounding box center [255, 7] width 5 height 5
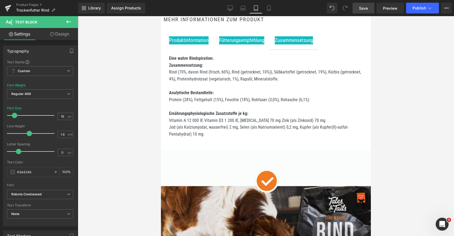
scroll to position [508, 0]
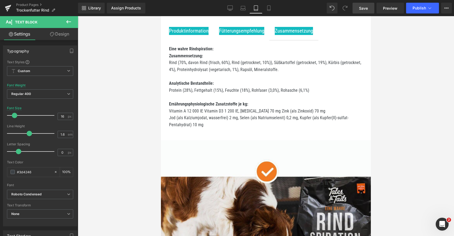
click span "Ohne künstliche Zusätze, Farb- oder Aromastoffe."
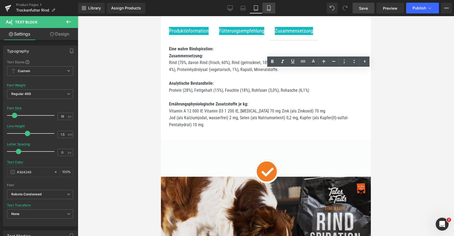
click at [268, 10] on icon at bounding box center [268, 10] width 3 height 0
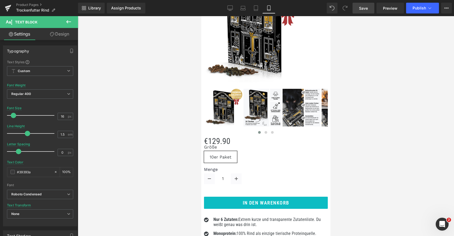
scroll to position [0, 0]
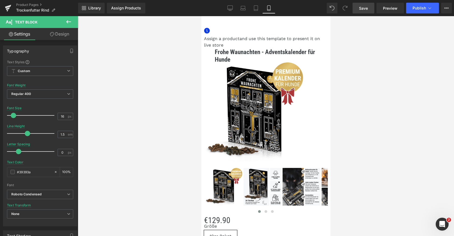
click at [361, 6] on span "Save" at bounding box center [363, 8] width 9 height 6
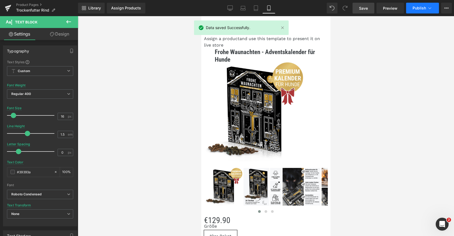
click at [425, 9] on span "Publish" at bounding box center [418, 8] width 13 height 4
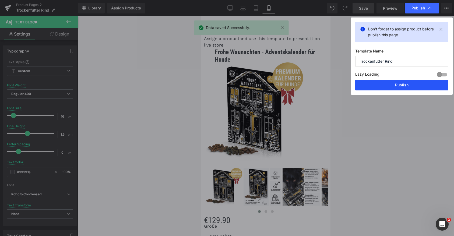
click at [390, 84] on button "Publish" at bounding box center [401, 85] width 93 height 11
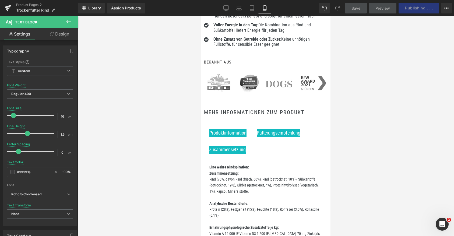
scroll to position [311, 0]
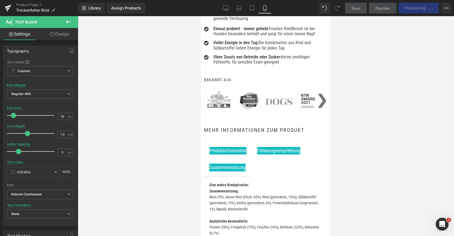
click p
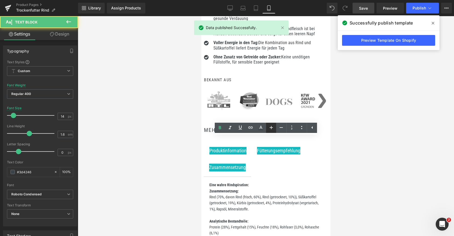
click at [273, 127] on icon at bounding box center [271, 127] width 6 height 6
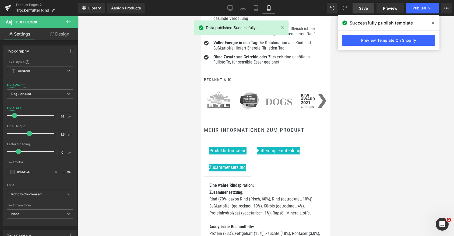
click at [362, 8] on span "Save" at bounding box center [363, 8] width 9 height 6
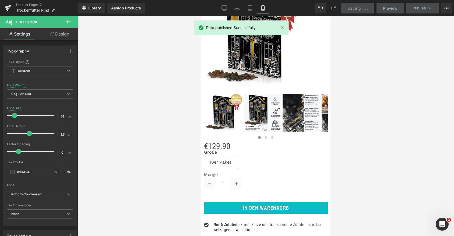
scroll to position [16, 0]
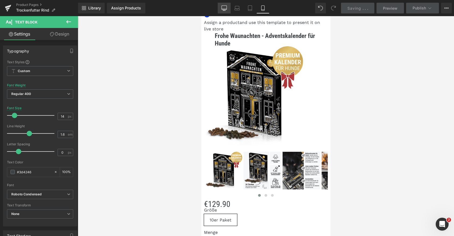
click at [222, 8] on icon at bounding box center [223, 7] width 5 height 5
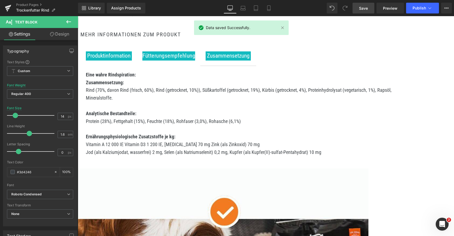
scroll to position [568, 0]
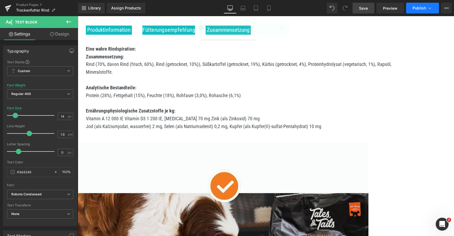
click at [433, 8] on button "Publish" at bounding box center [422, 8] width 33 height 11
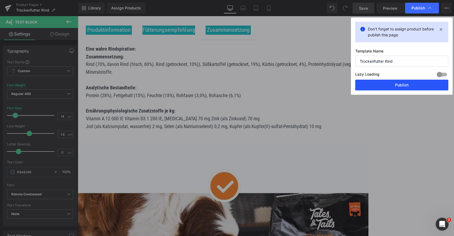
click at [402, 85] on button "Publish" at bounding box center [401, 85] width 93 height 11
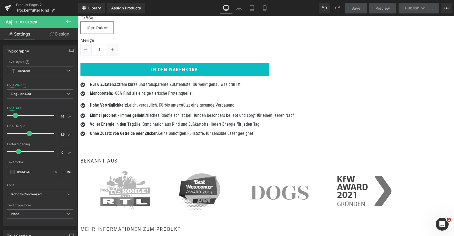
scroll to position [166, 0]
